Goal: Find specific page/section: Find specific page/section

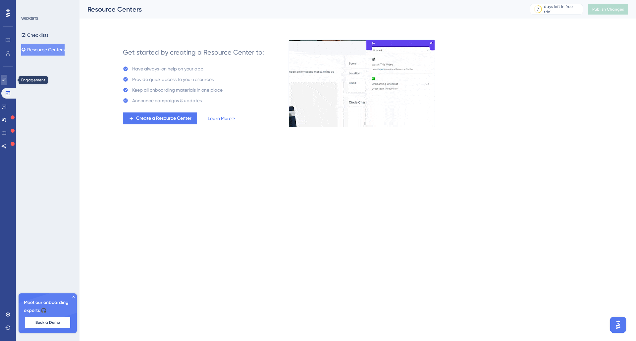
click at [5, 80] on icon at bounding box center [3, 79] width 5 height 5
